Goal: Transaction & Acquisition: Purchase product/service

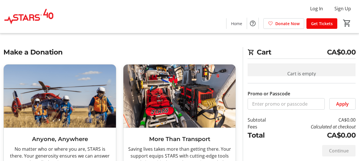
scroll to position [317, 0]
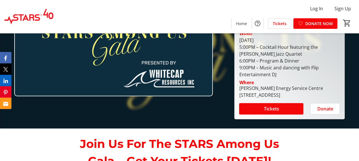
scroll to position [57, 0]
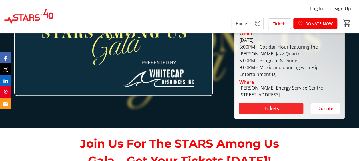
click at [260, 115] on span at bounding box center [271, 109] width 64 height 14
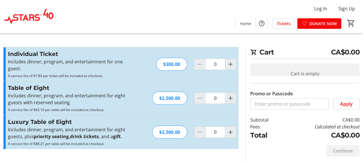
click at [60, 35] on div "Cart CA$0.00 Cart is empty Promo or Passcode Apply Subtotal CA$0.00 Fees Calcul…" at bounding box center [181, 80] width 363 height 161
click at [56, 32] on div "Log In Sign Up Home Tickets DONATE NOW 0" at bounding box center [181, 16] width 363 height 33
